Goal: Task Accomplishment & Management: Use online tool/utility

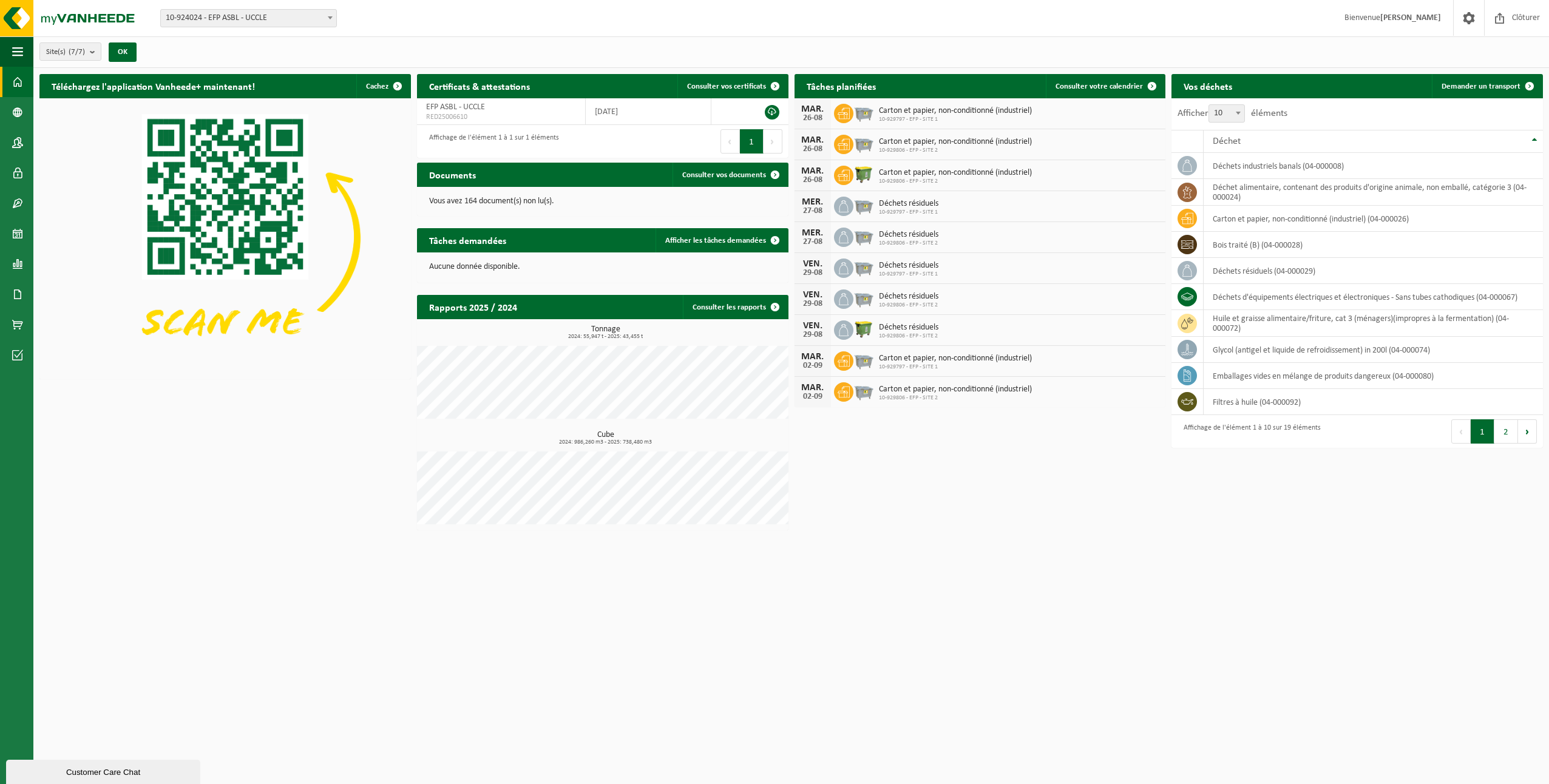
click at [1406, 80] on div "Vos déchets Demander un transport" at bounding box center [1357, 86] width 371 height 24
click at [1456, 83] on span "Demander un transport" at bounding box center [1481, 87] width 79 height 8
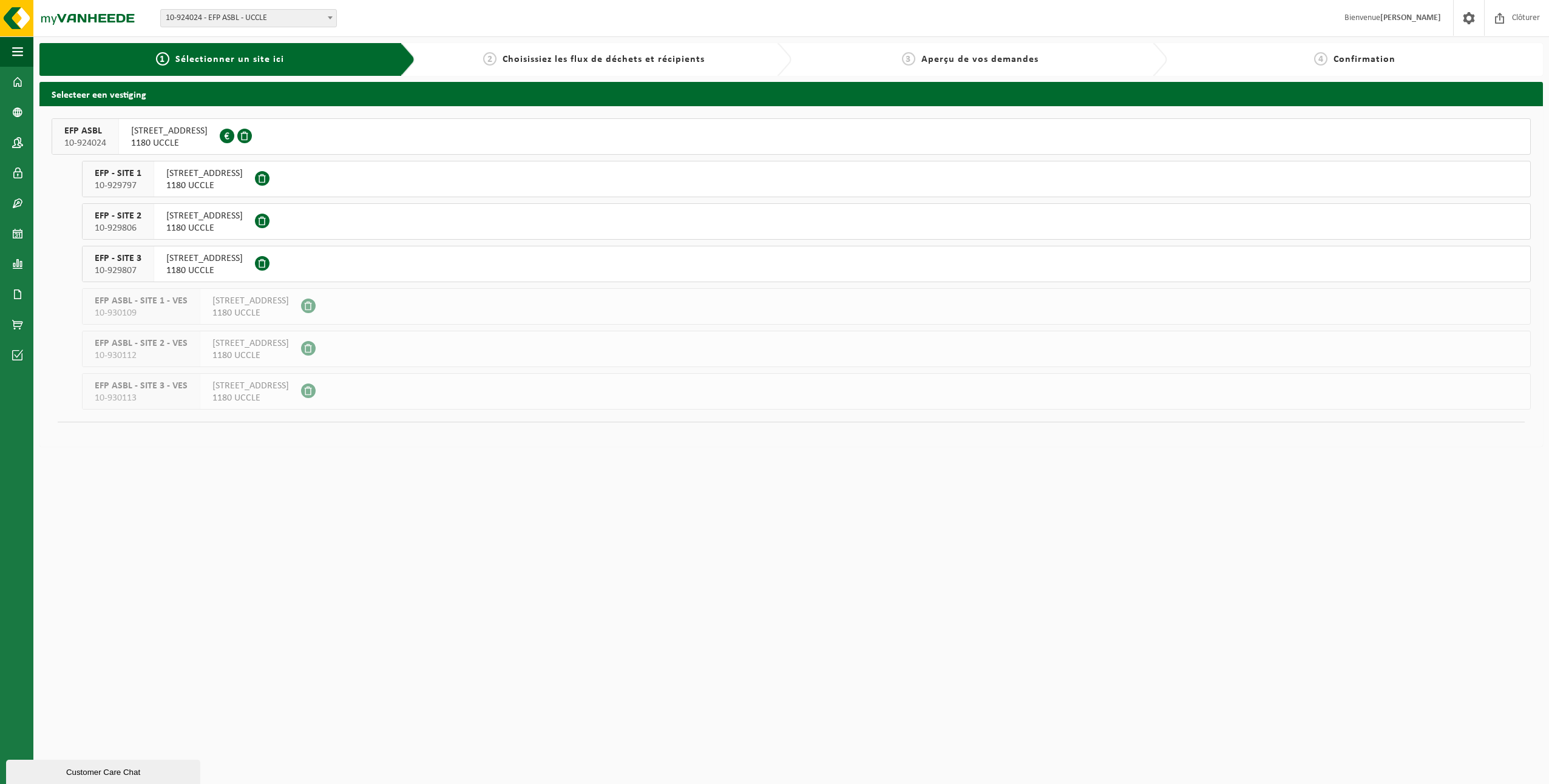
click at [183, 178] on span "[STREET_ADDRESS]" at bounding box center [204, 173] width 76 height 12
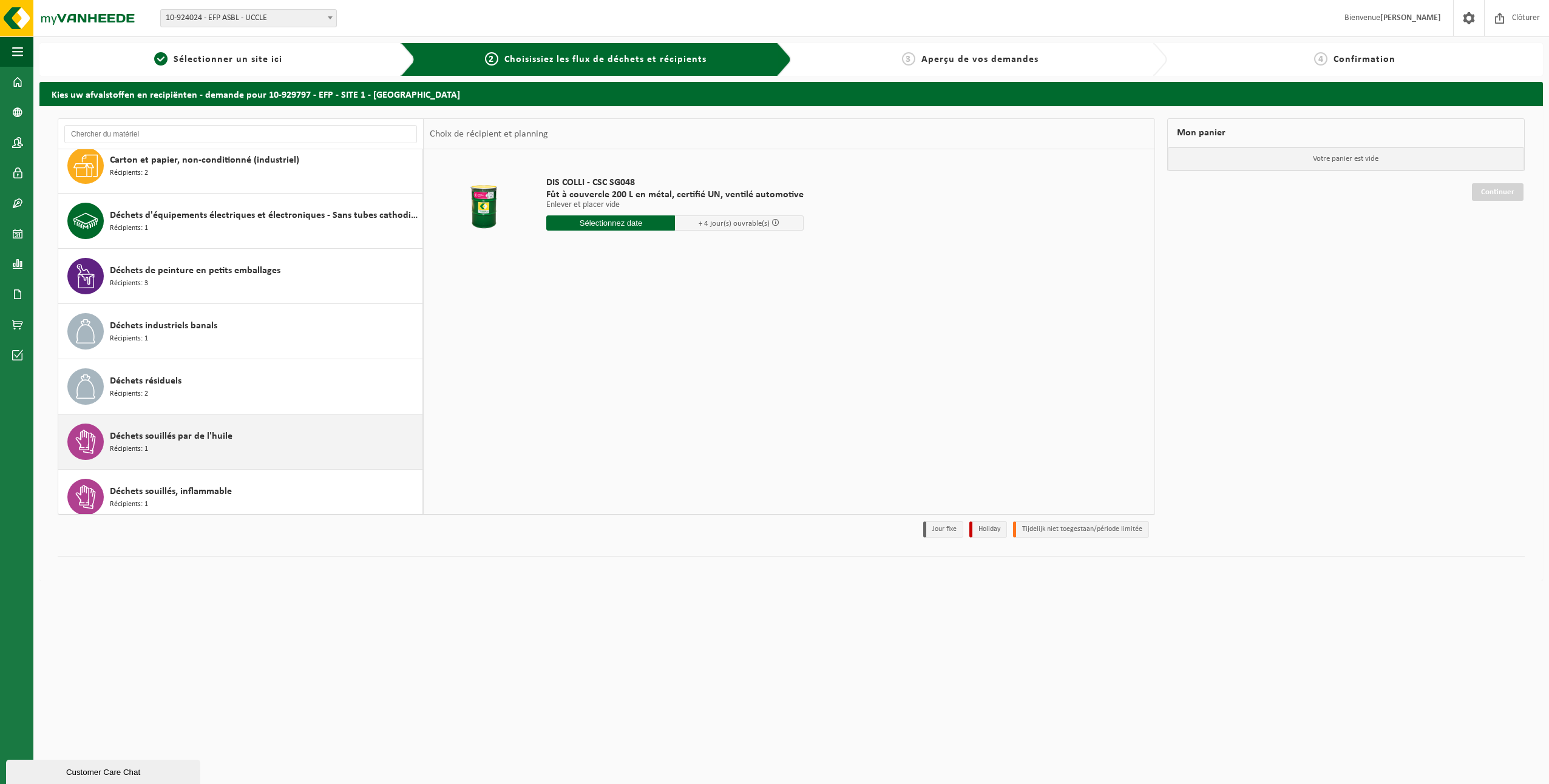
scroll to position [182, 0]
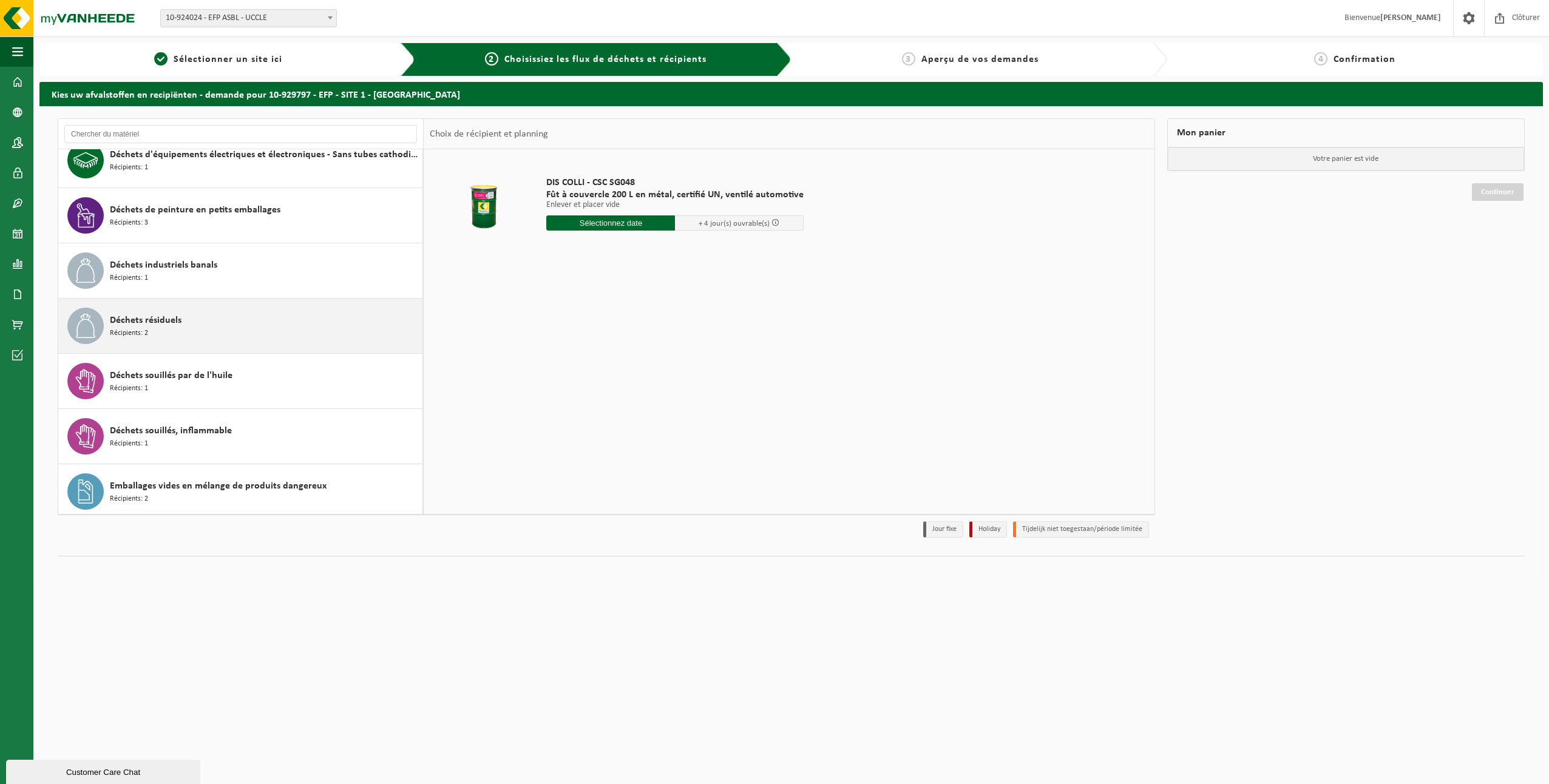
click at [176, 325] on span "Déchets résiduels" at bounding box center [146, 320] width 71 height 15
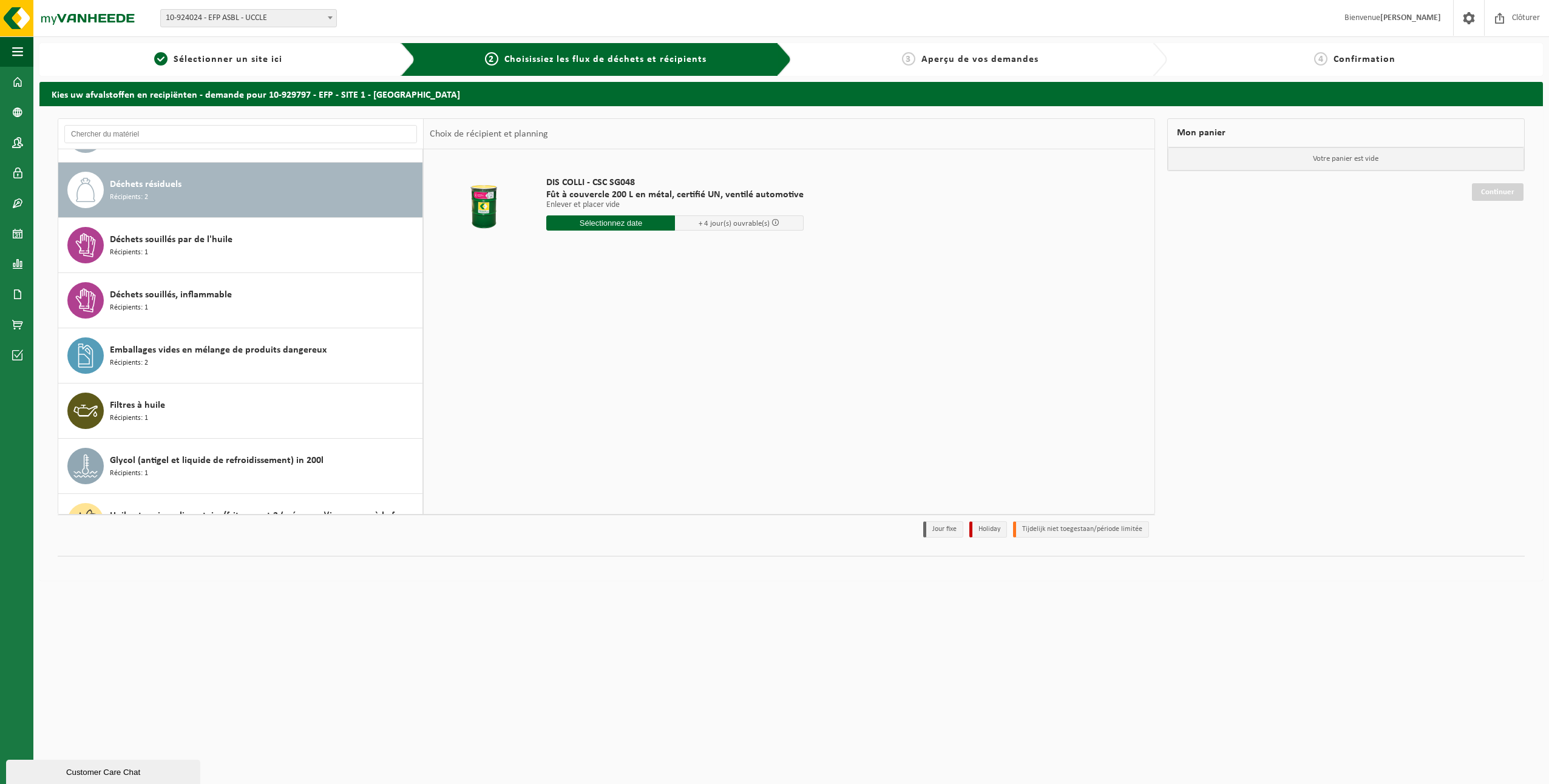
scroll to position [331, 0]
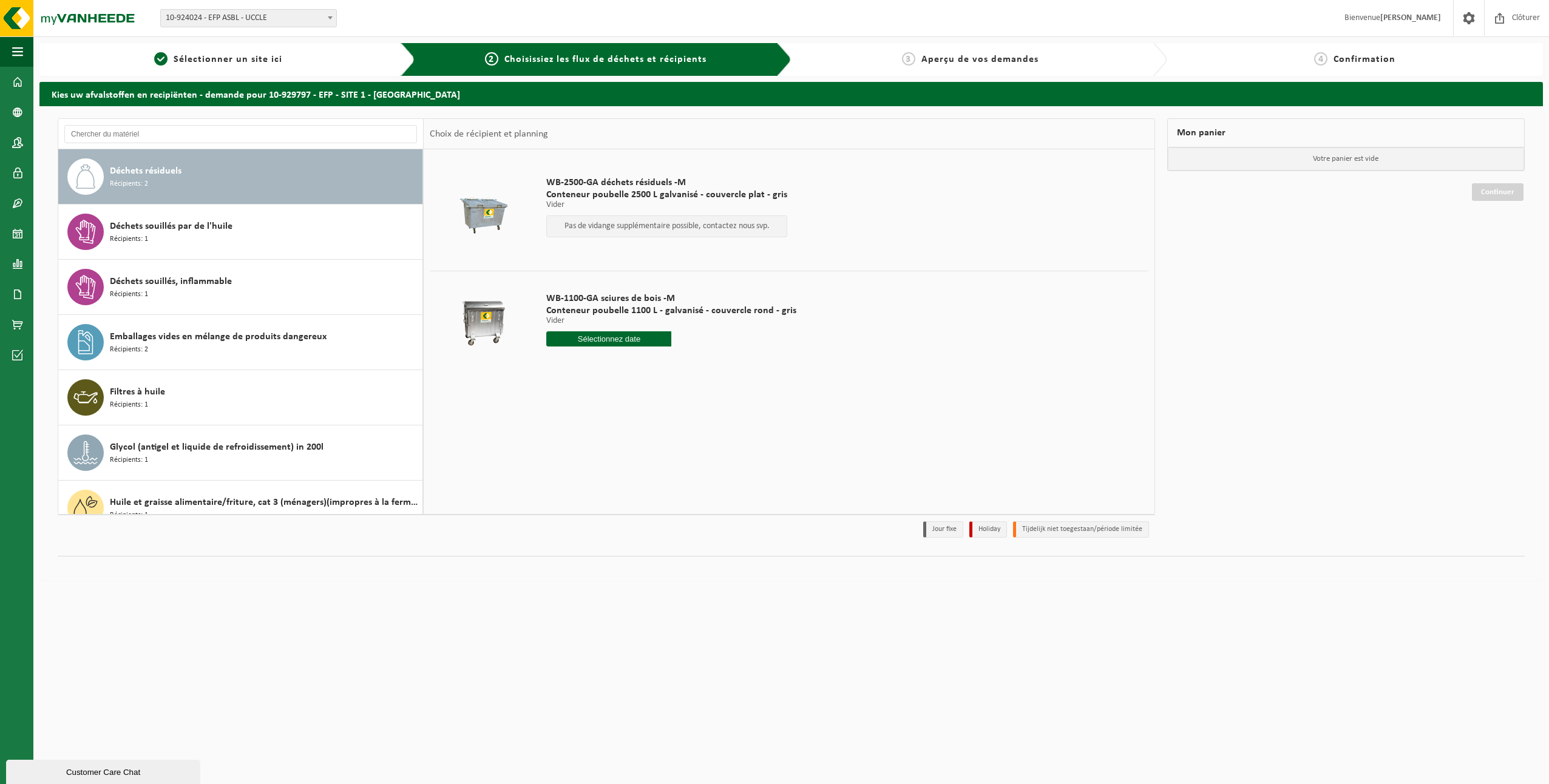
click at [608, 338] on input "text" at bounding box center [609, 339] width 125 height 15
click at [640, 487] on div "29" at bounding box center [643, 485] width 21 height 19
type input "à partir de 2025-08-29"
click at [572, 385] on button "Dans le panier" at bounding box center [580, 385] width 65 height 19
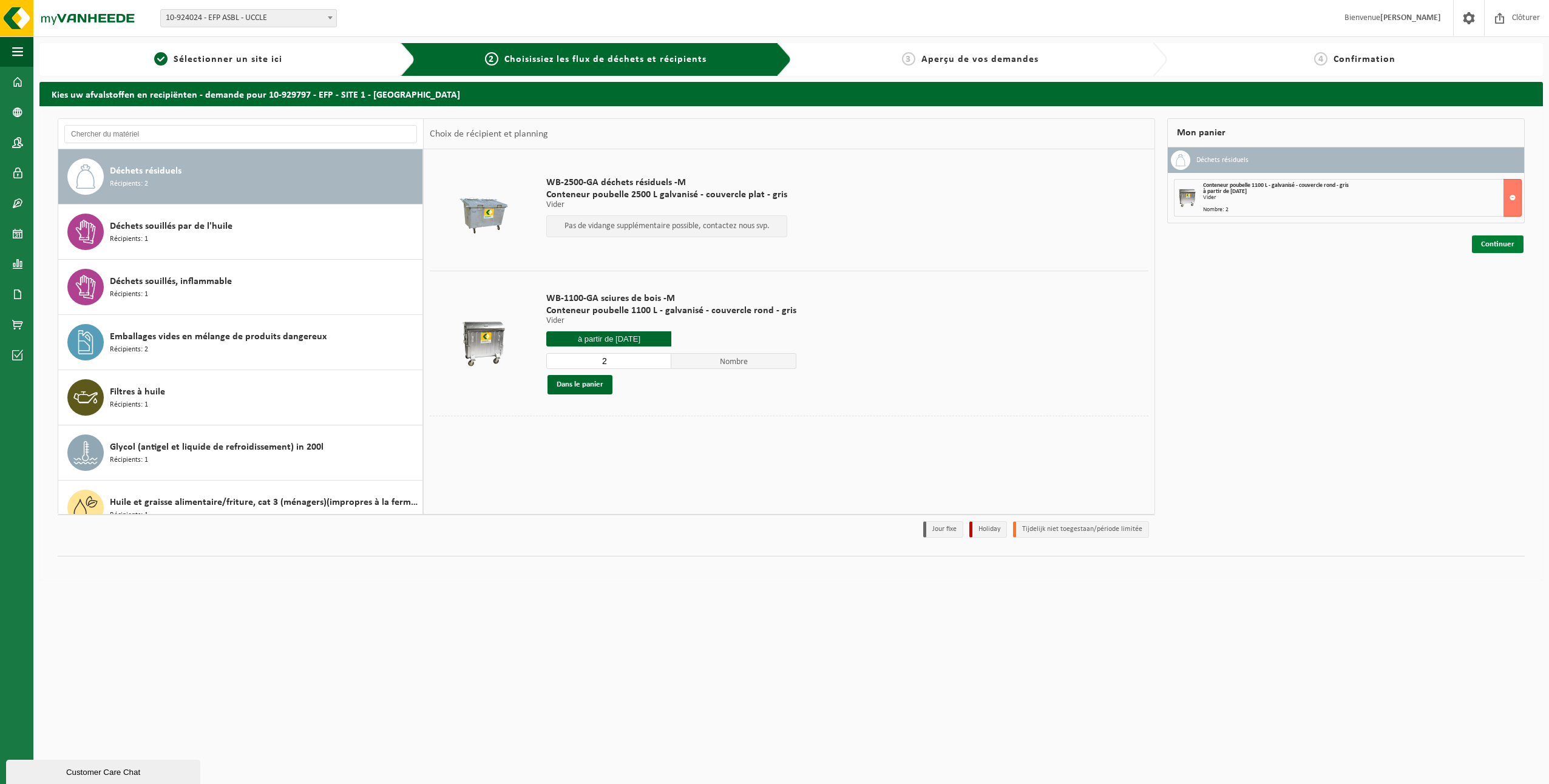
click at [1494, 242] on link "Continuer" at bounding box center [1497, 245] width 52 height 18
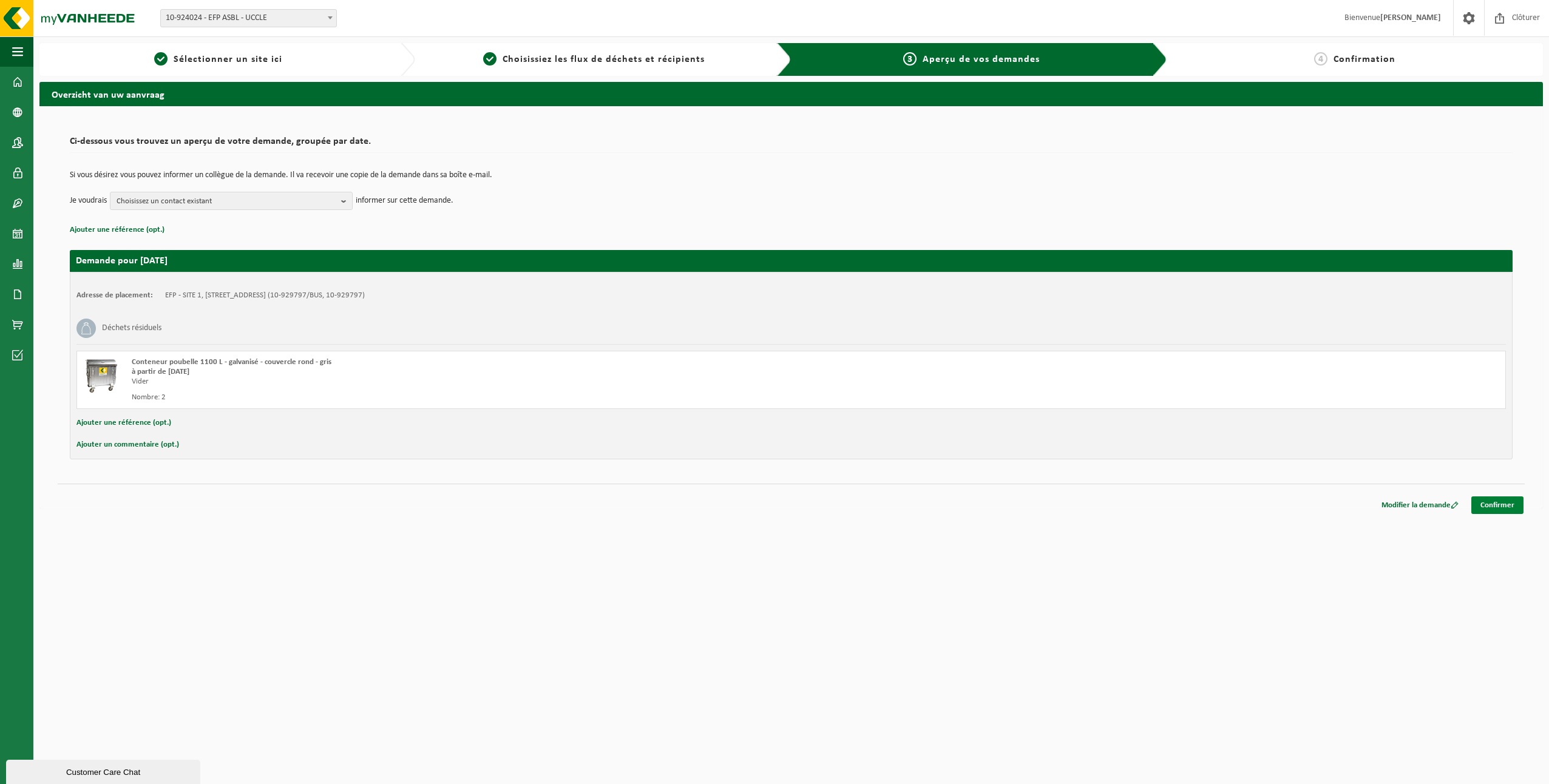
click at [1495, 502] on link "Confirmer" at bounding box center [1497, 506] width 52 height 18
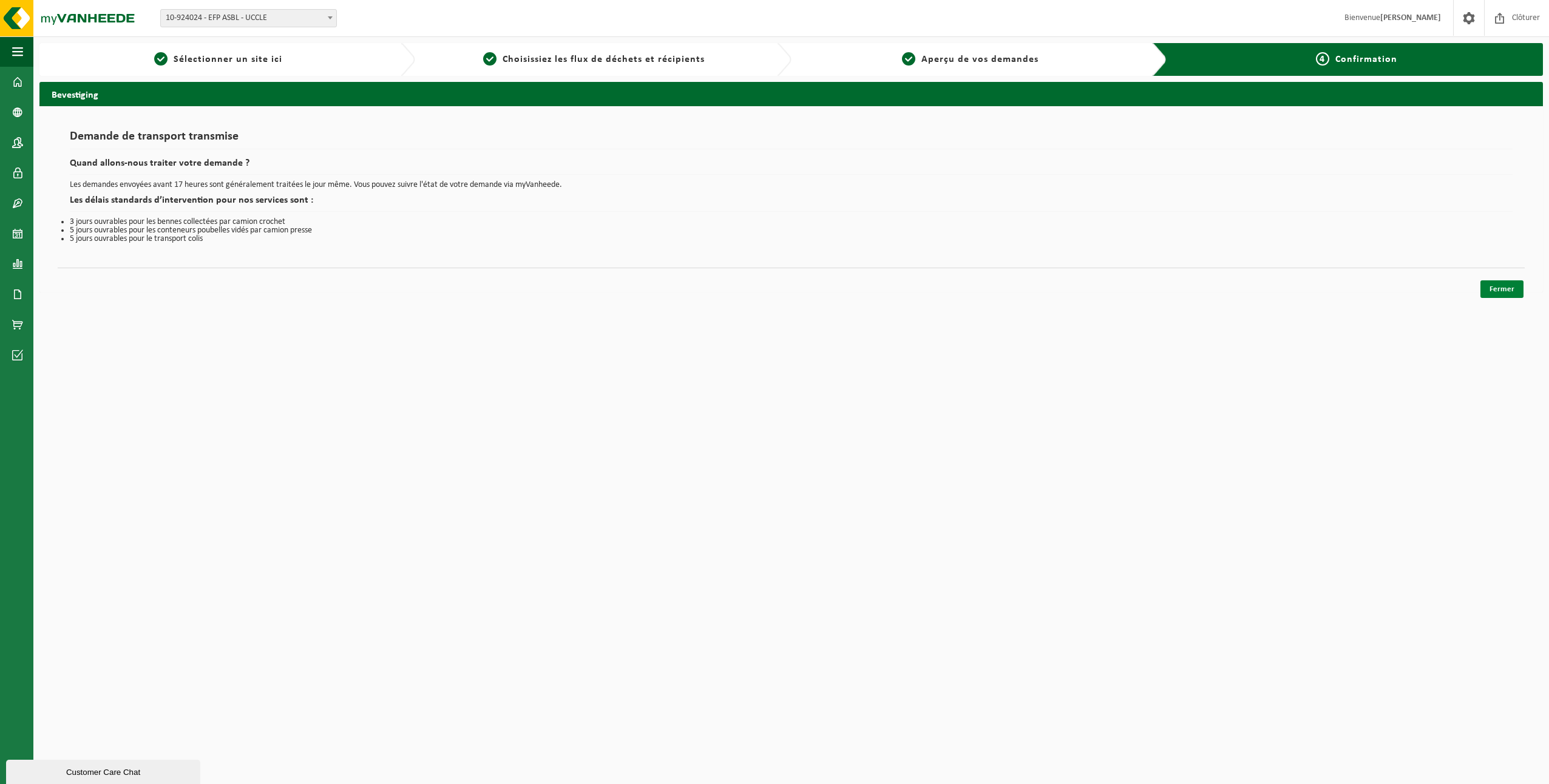
click at [1495, 292] on link "Fermer" at bounding box center [1503, 289] width 43 height 18
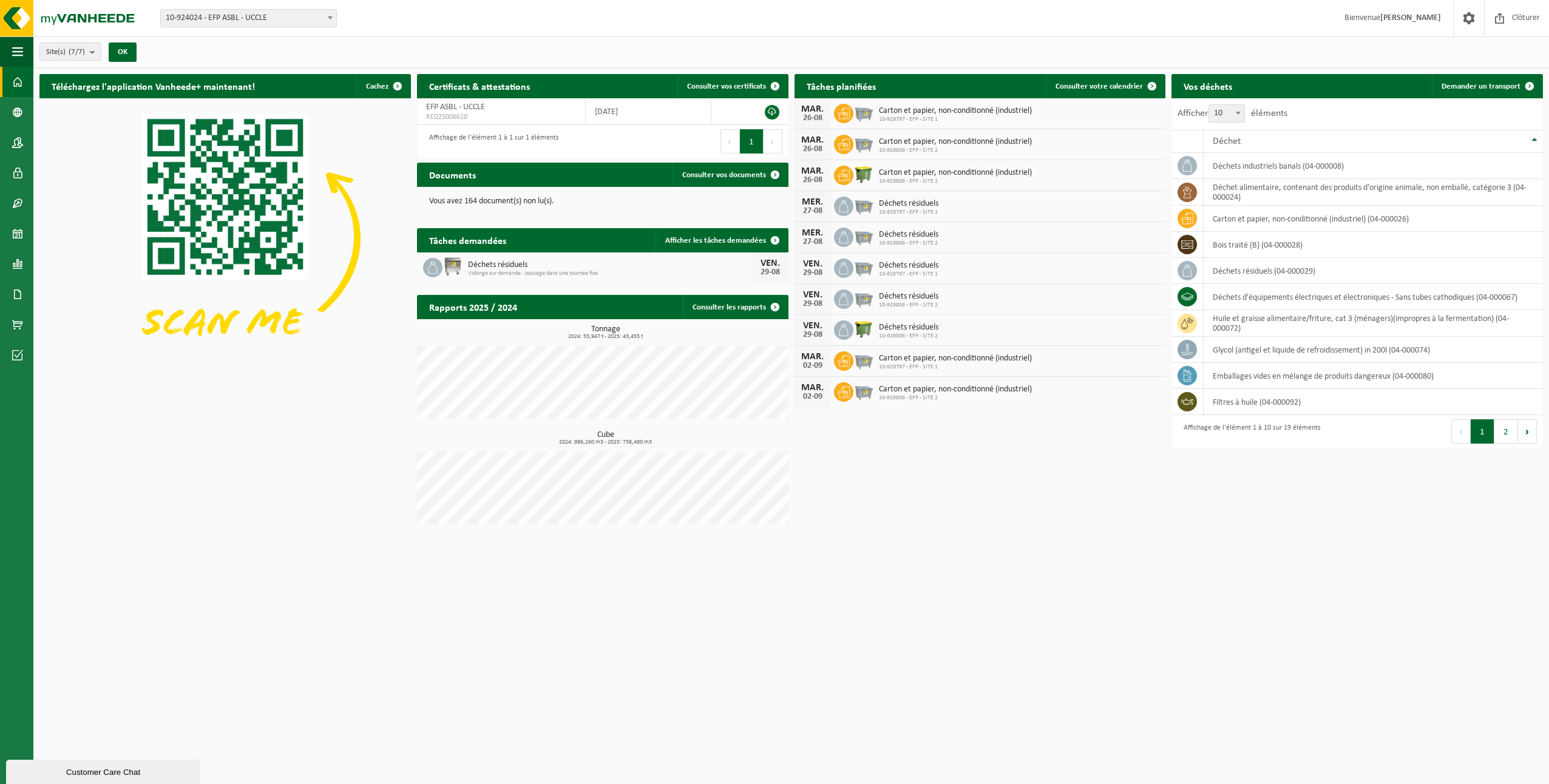
click at [1032, 555] on html "Site: 10-924024 - EFP ASBL - UCCLE 10-929797 - EFP - SITE 1 - UCCLE 10-929806 -…" at bounding box center [774, 392] width 1549 height 784
